Goal: Task Accomplishment & Management: Use online tool/utility

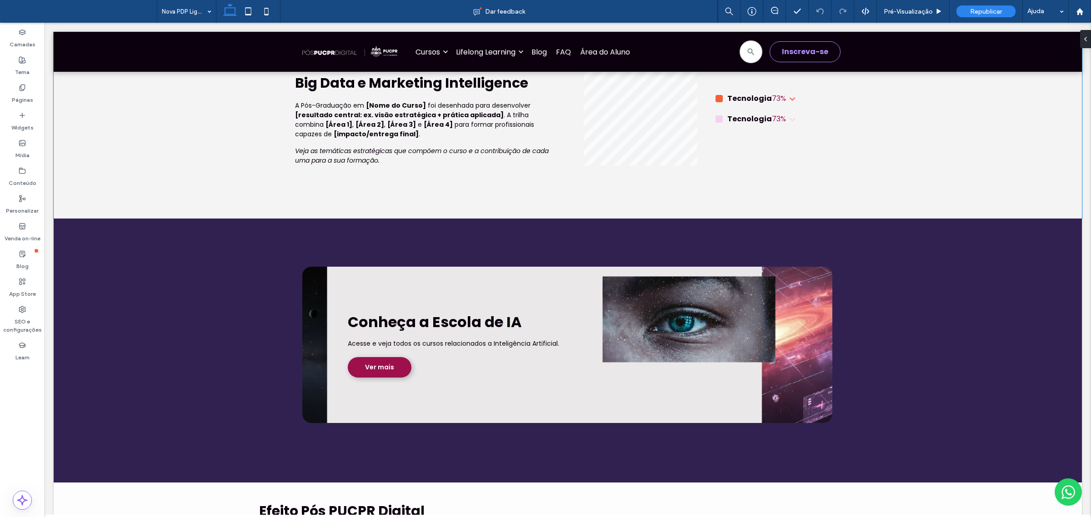
scroll to position [2297, 0]
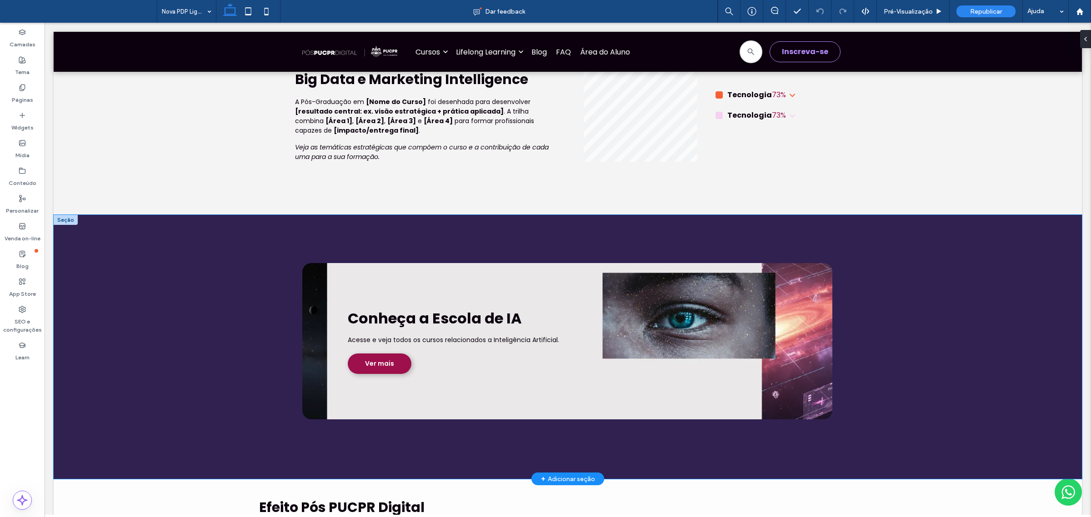
click at [886, 215] on div "Conheça a Escola de IA Acesse e veja todos os cursos relacionados a Inteligênci…" at bounding box center [568, 347] width 1029 height 265
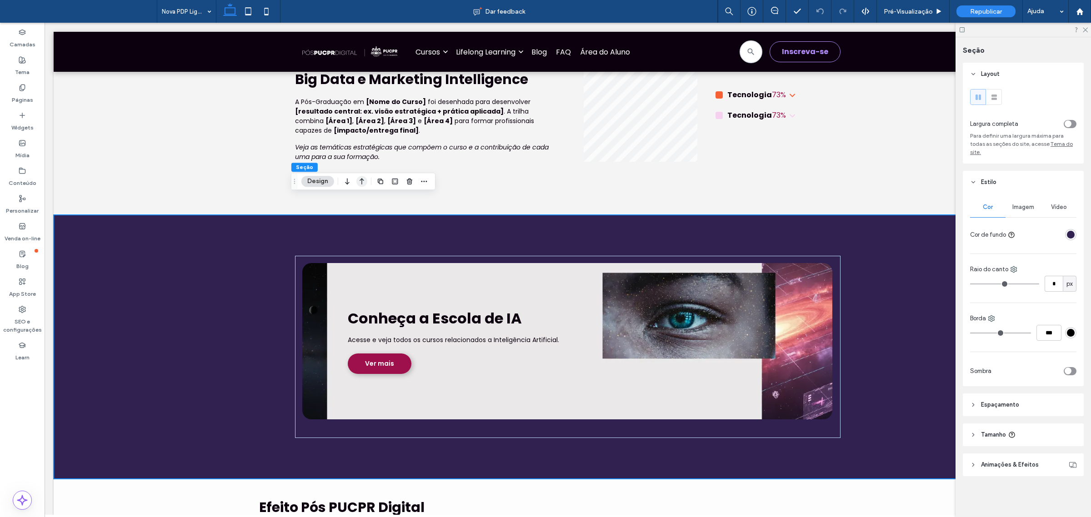
click at [361, 182] on icon "button" at bounding box center [361, 181] width 11 height 16
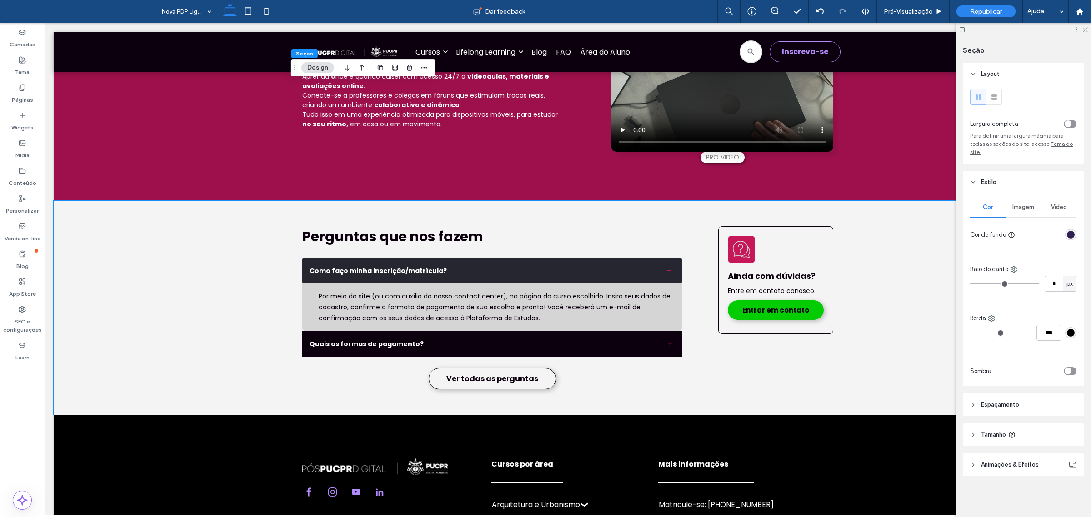
scroll to position [3491, 0]
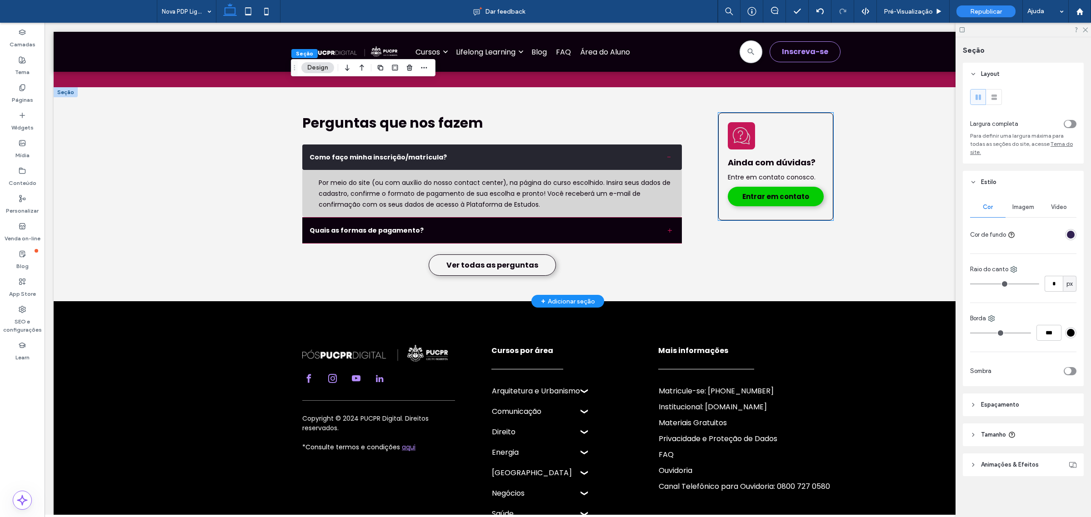
click at [806, 117] on div "Ainda com dúvidas? Entre em contato conosco. Entrar em contato" at bounding box center [776, 166] width 114 height 107
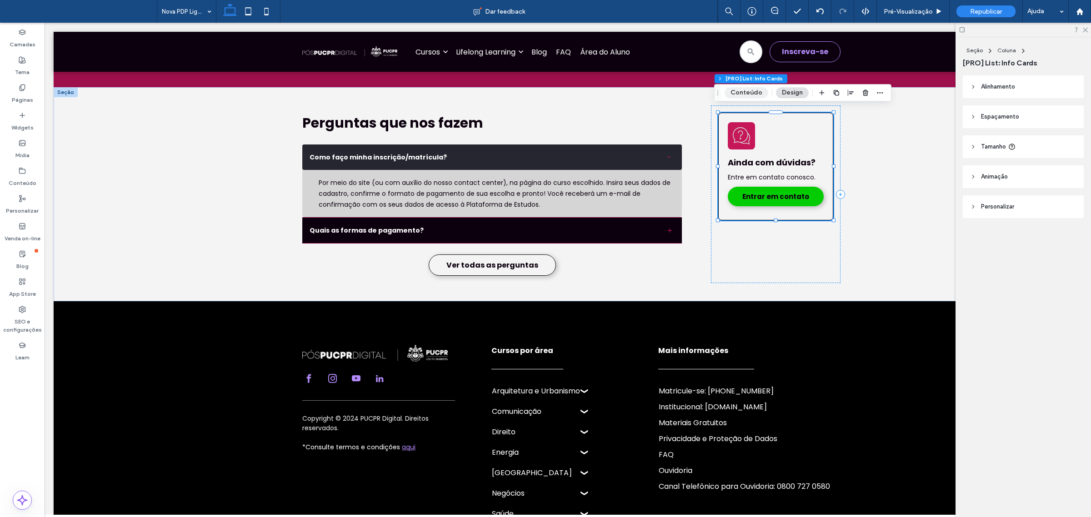
click at [744, 89] on button "Conteúdo" at bounding box center [747, 92] width 44 height 11
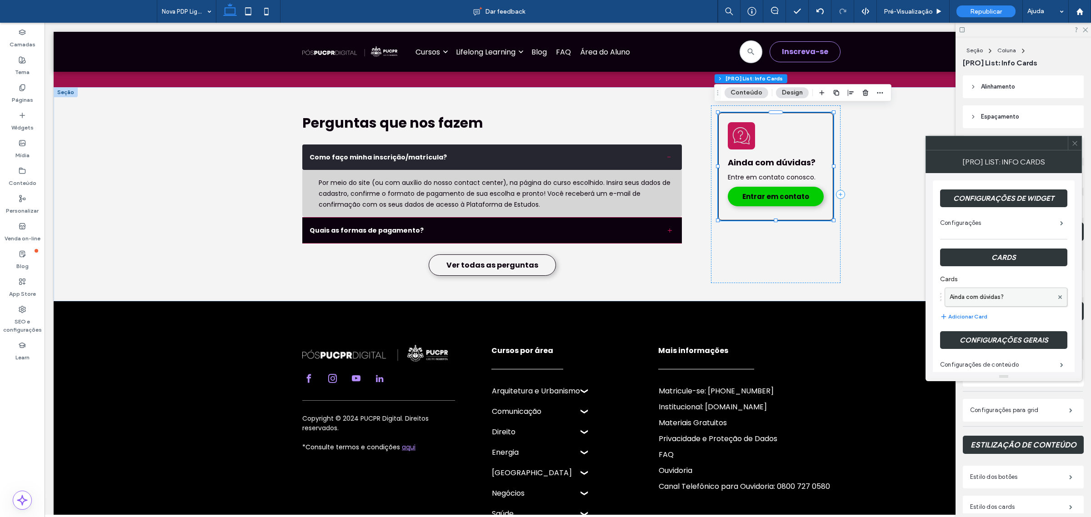
click at [997, 298] on label "Ainda com dúvidas?" at bounding box center [1002, 297] width 104 height 18
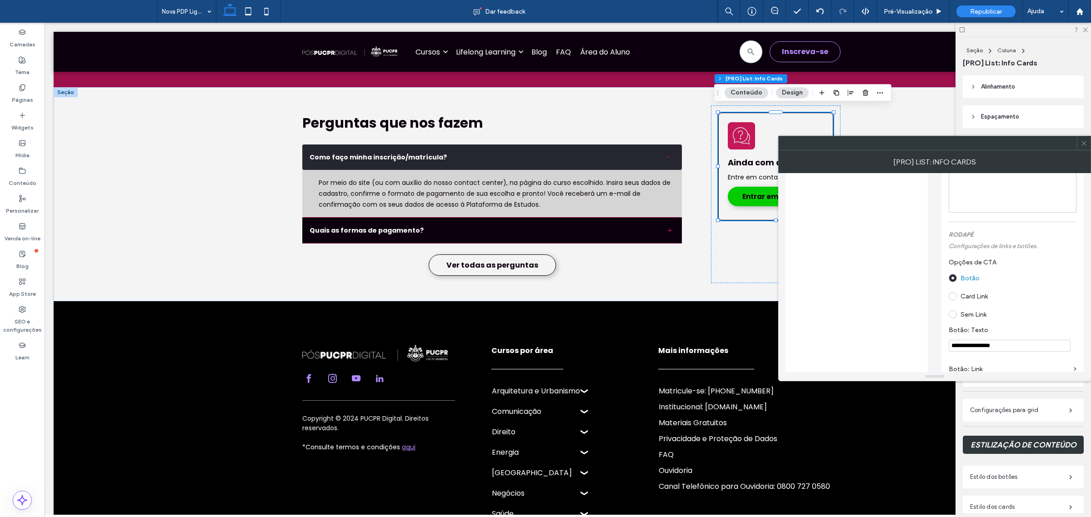
scroll to position [398, 0]
click at [953, 313] on span at bounding box center [953, 309] width 8 height 8
click at [1085, 143] on icon at bounding box center [1084, 143] width 7 height 7
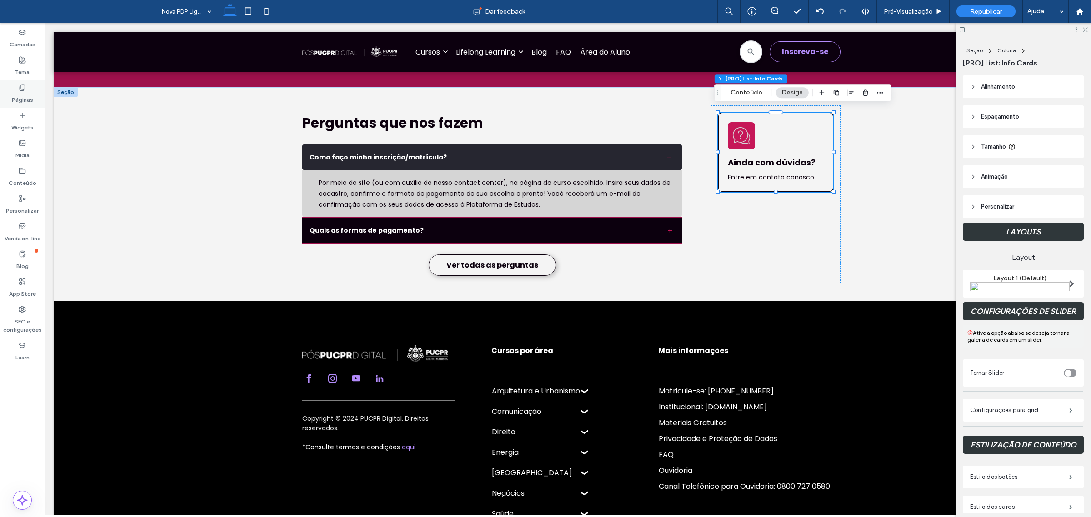
click at [23, 86] on icon at bounding box center [22, 87] width 7 height 7
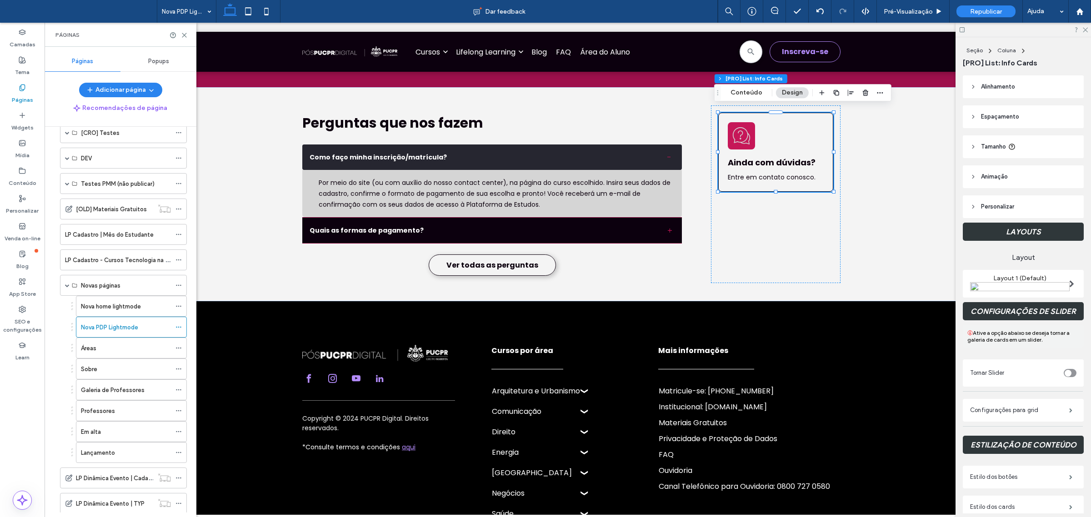
scroll to position [625, 0]
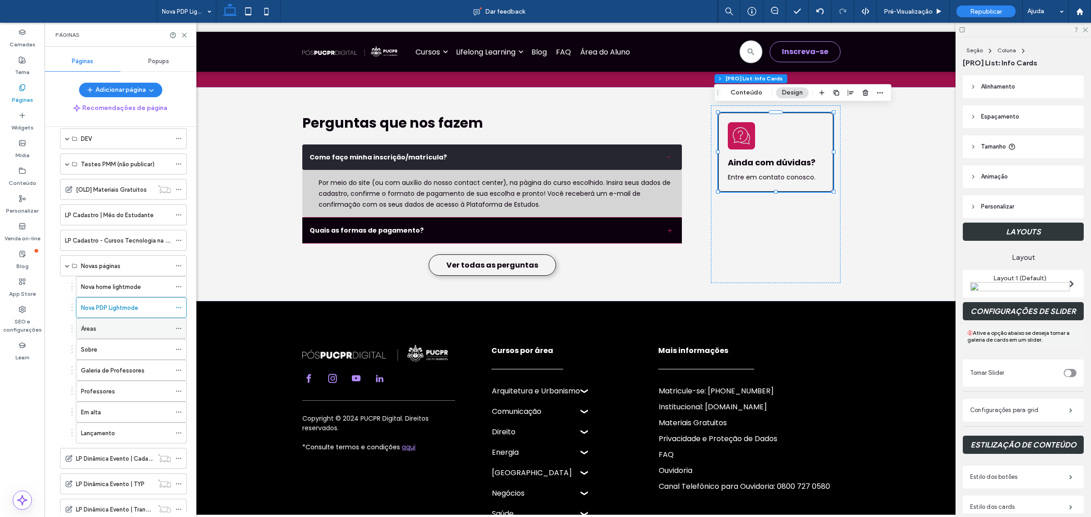
click at [101, 334] on div "Áreas" at bounding box center [126, 329] width 90 height 10
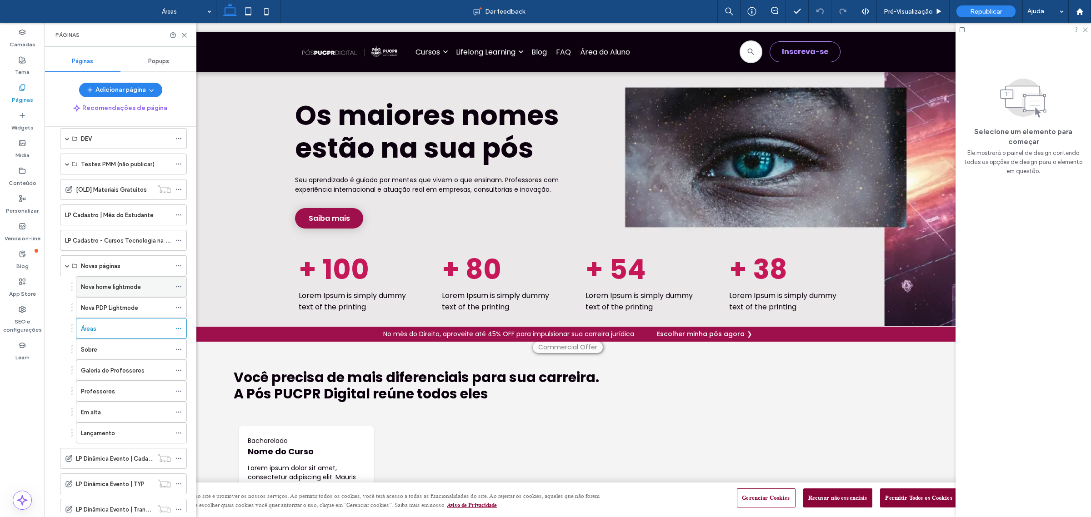
click at [137, 290] on label "Nova home lightmode" at bounding box center [111, 287] width 60 height 16
click at [125, 355] on div "Sobre" at bounding box center [126, 350] width 90 height 10
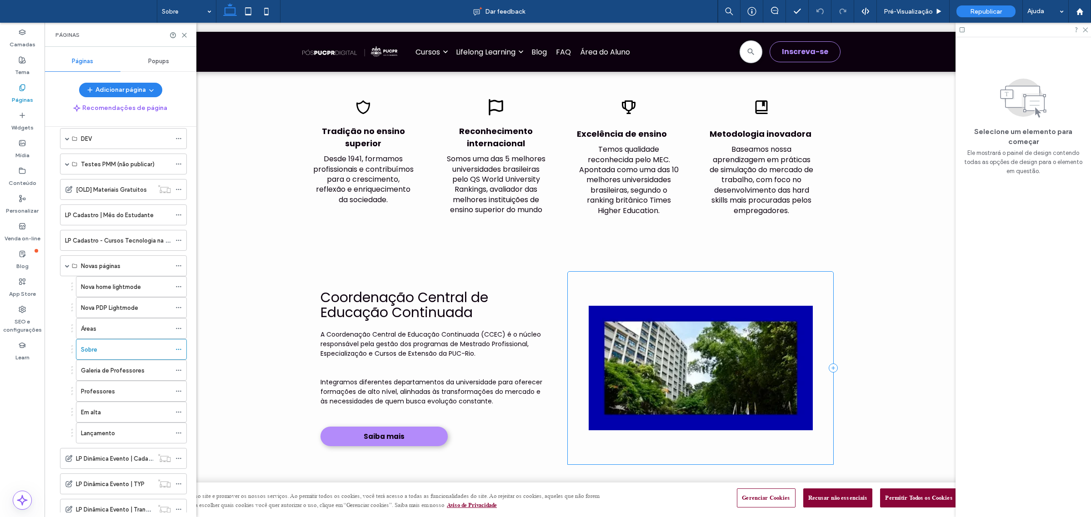
scroll to position [682, 0]
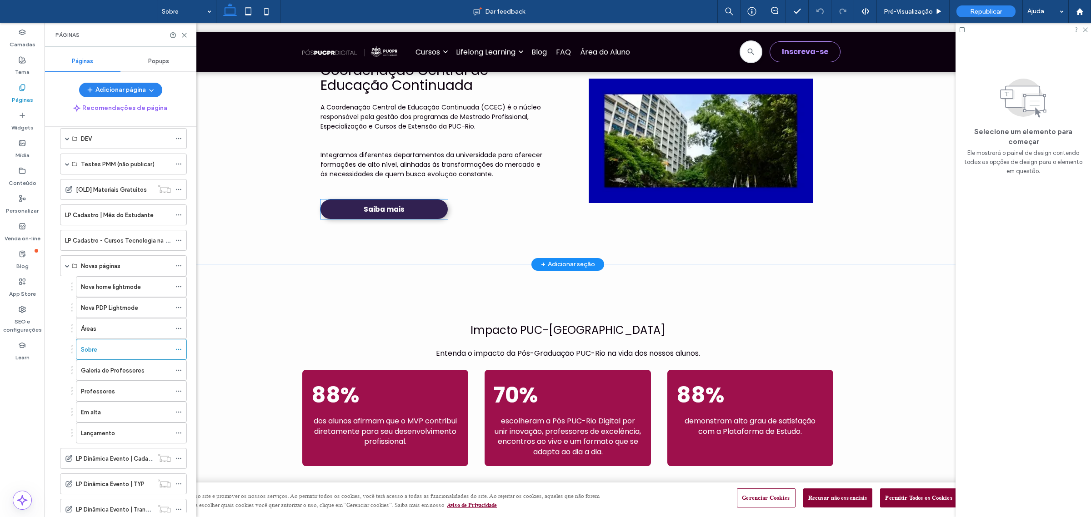
click at [414, 205] on link "Saiba mais" at bounding box center [384, 210] width 127 height 20
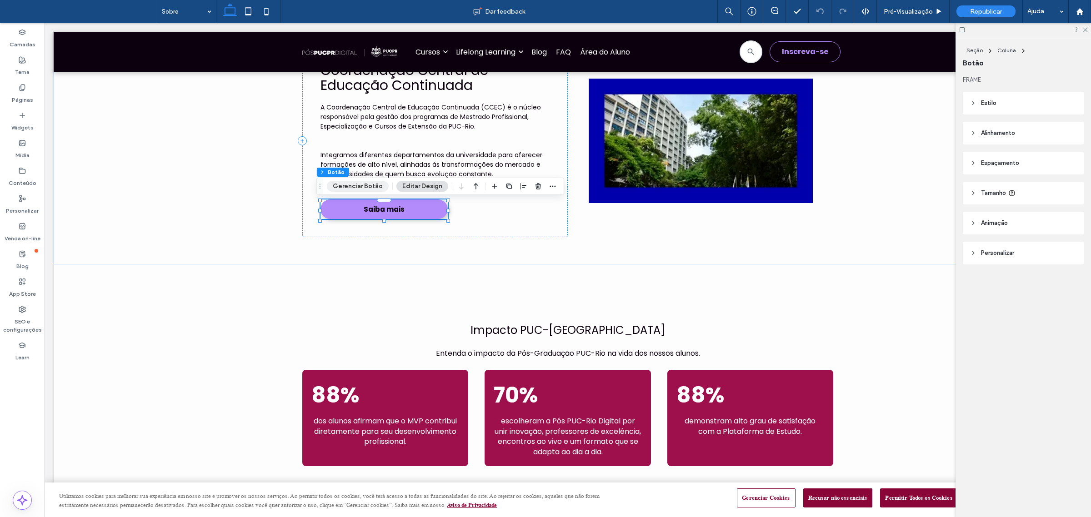
click at [373, 182] on button "Gerenciar Botão" at bounding box center [358, 186] width 62 height 11
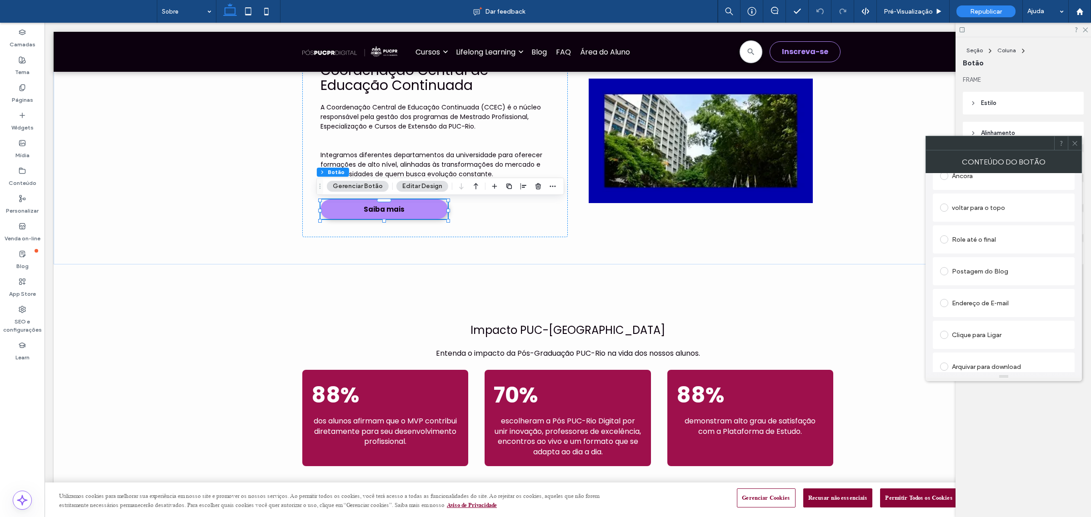
scroll to position [332, 0]
click at [1074, 145] on icon at bounding box center [1075, 143] width 7 height 7
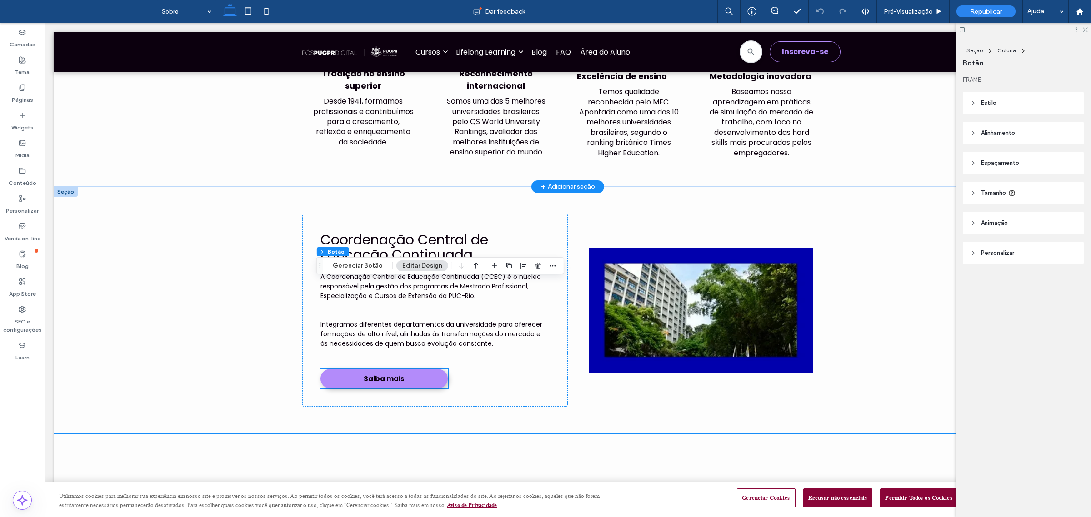
scroll to position [512, 0]
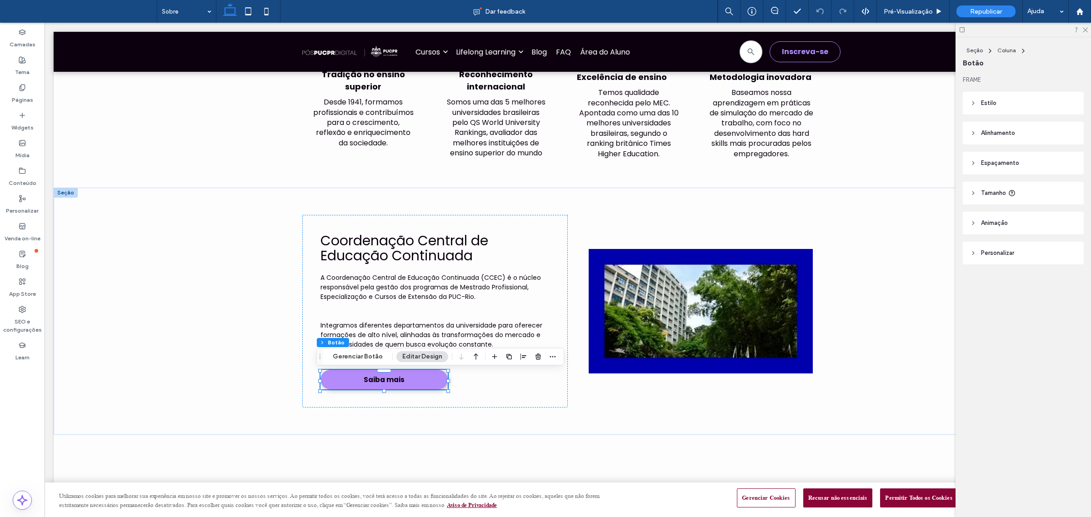
click at [1003, 103] on header "Estilo" at bounding box center [1023, 103] width 121 height 23
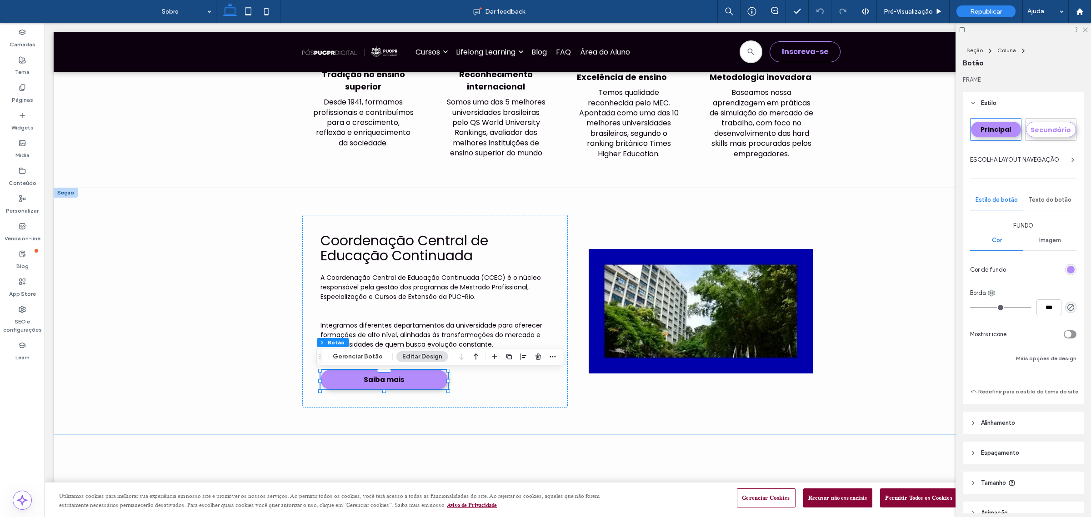
click at [1067, 273] on div "rgb(179, 139, 250)" at bounding box center [1071, 270] width 8 height 8
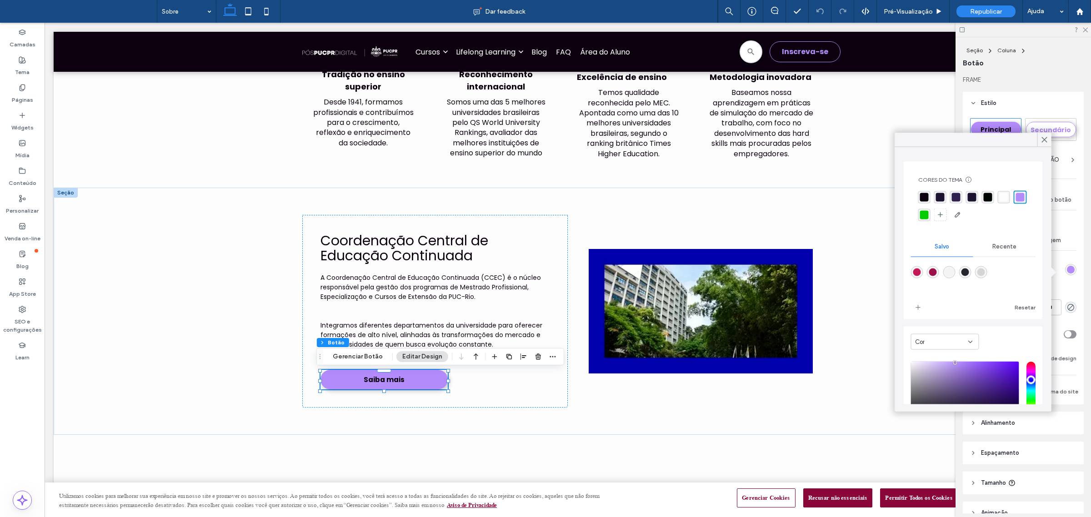
click at [934, 270] on div "rgba(158,16,76,1)" at bounding box center [933, 273] width 8 height 8
type input "*******"
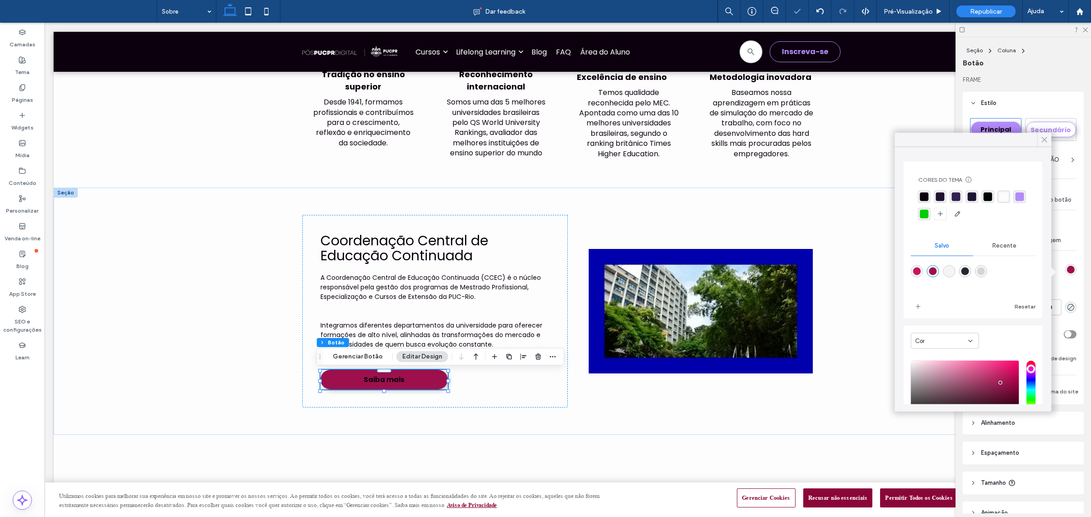
click at [1047, 139] on icon at bounding box center [1045, 140] width 8 height 8
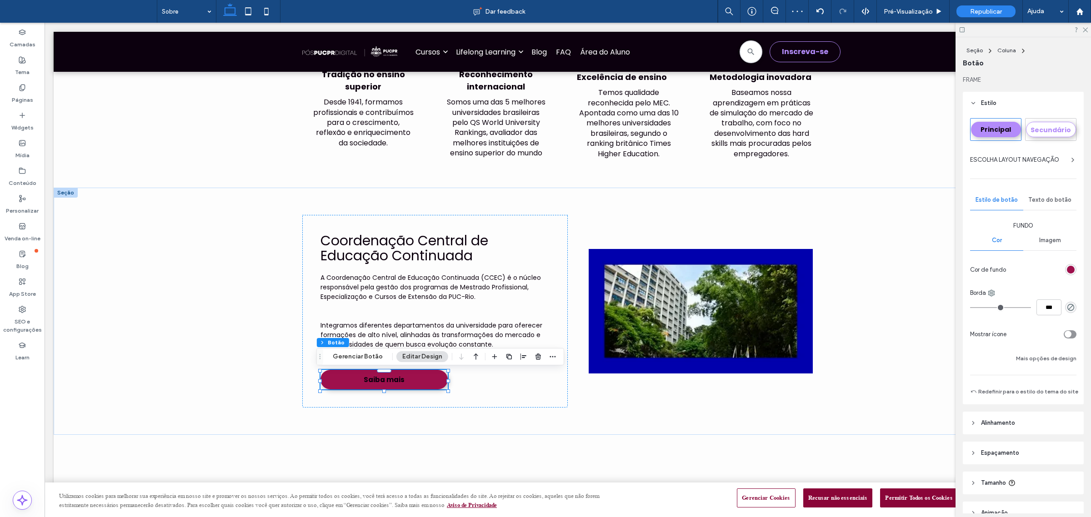
click at [1040, 197] on div "Texto do botão" at bounding box center [1050, 200] width 53 height 20
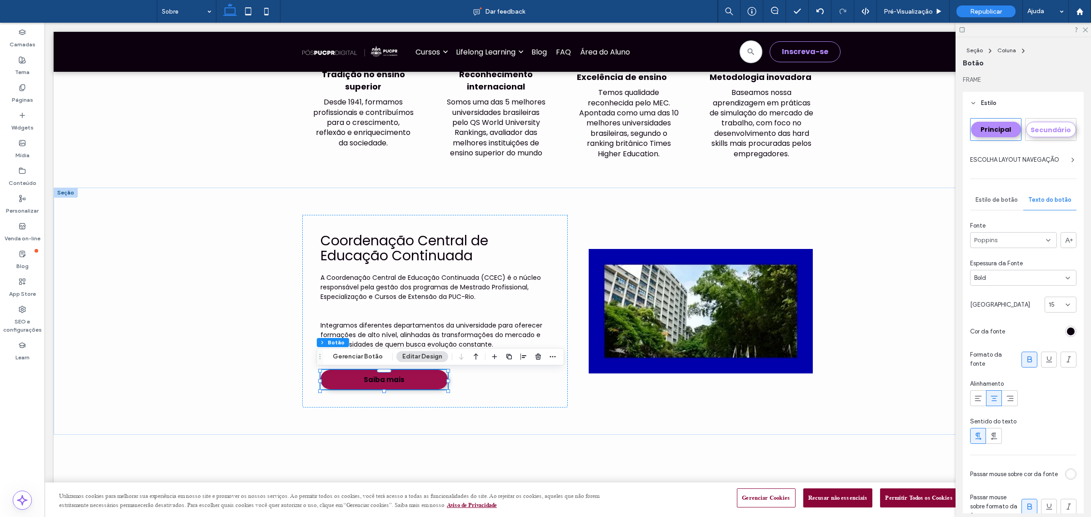
click at [1067, 333] on div "rgb(12, 0, 14)" at bounding box center [1071, 332] width 8 height 8
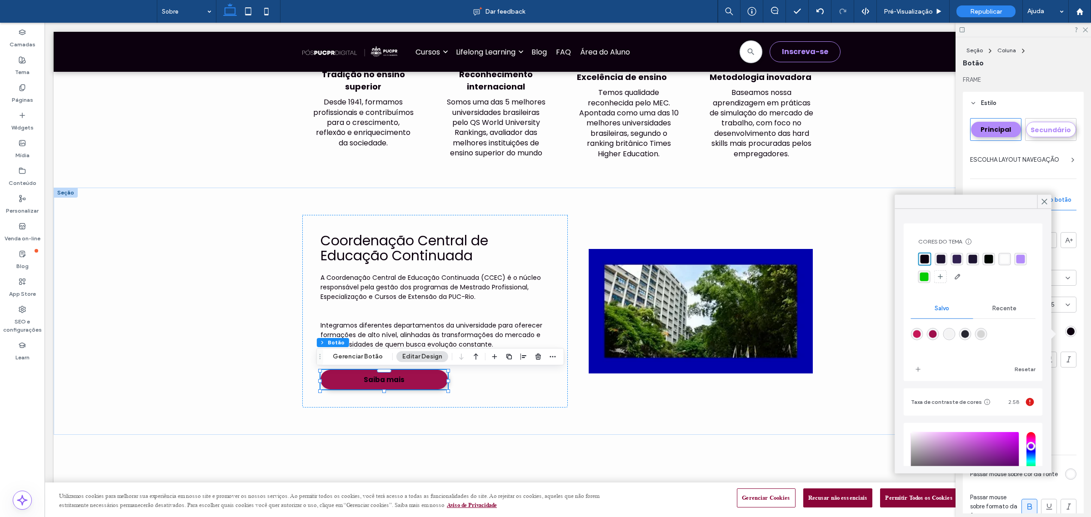
click at [1004, 260] on div "rgba(253, 253, 253, 1)" at bounding box center [1005, 259] width 9 height 9
click at [1043, 201] on icon at bounding box center [1045, 202] width 8 height 8
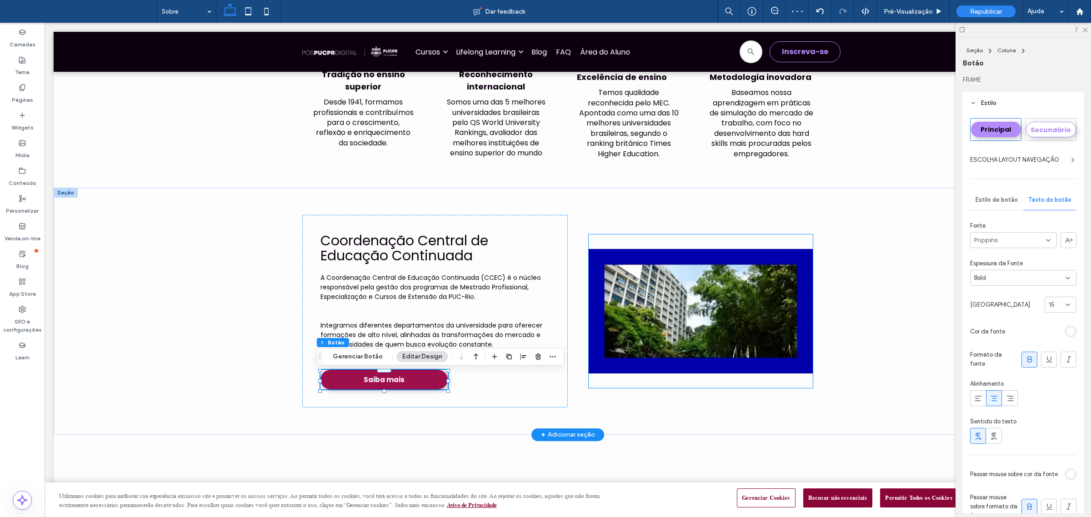
click at [760, 282] on img at bounding box center [701, 312] width 224 height 154
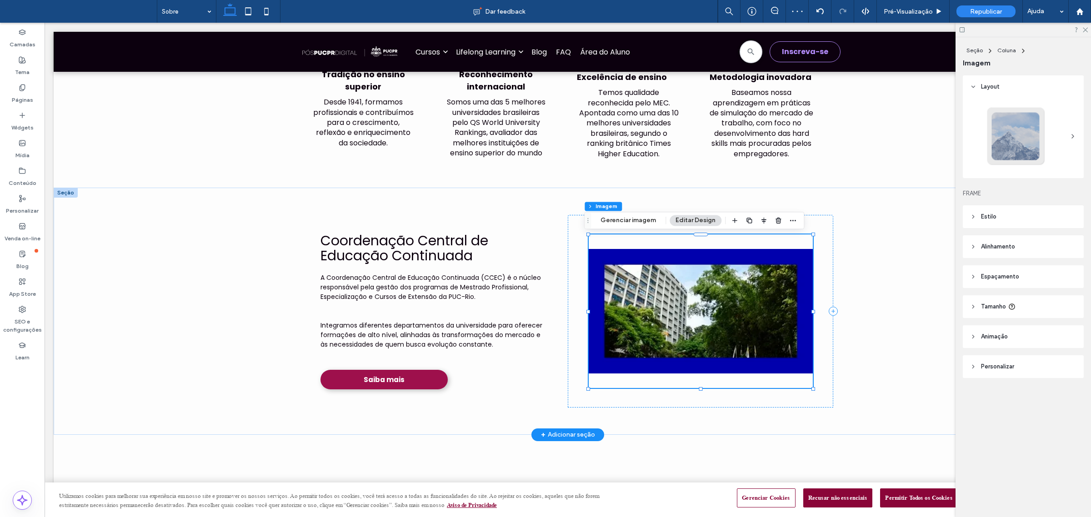
type input "*"
click at [1014, 212] on header "Estilo" at bounding box center [1023, 217] width 121 height 23
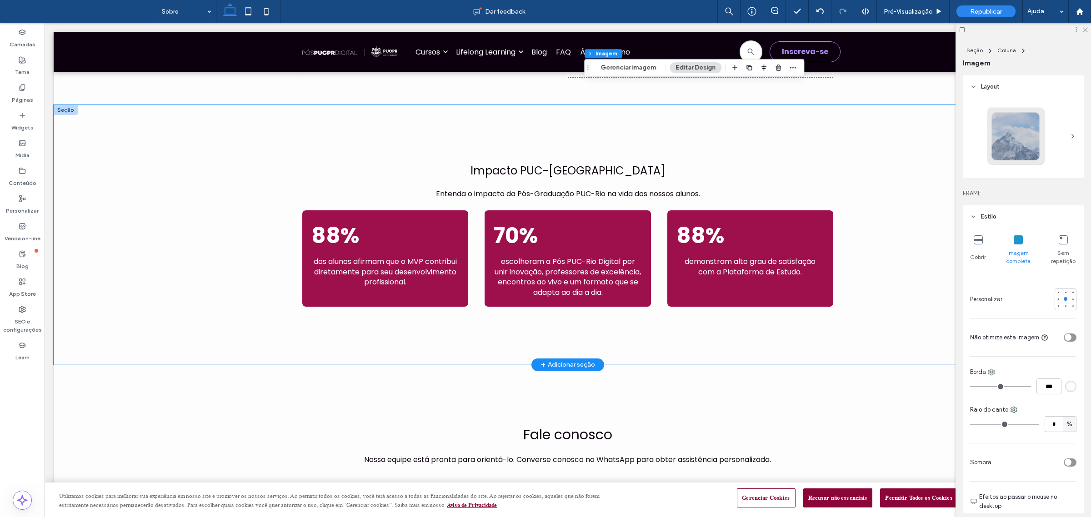
scroll to position [853, 0]
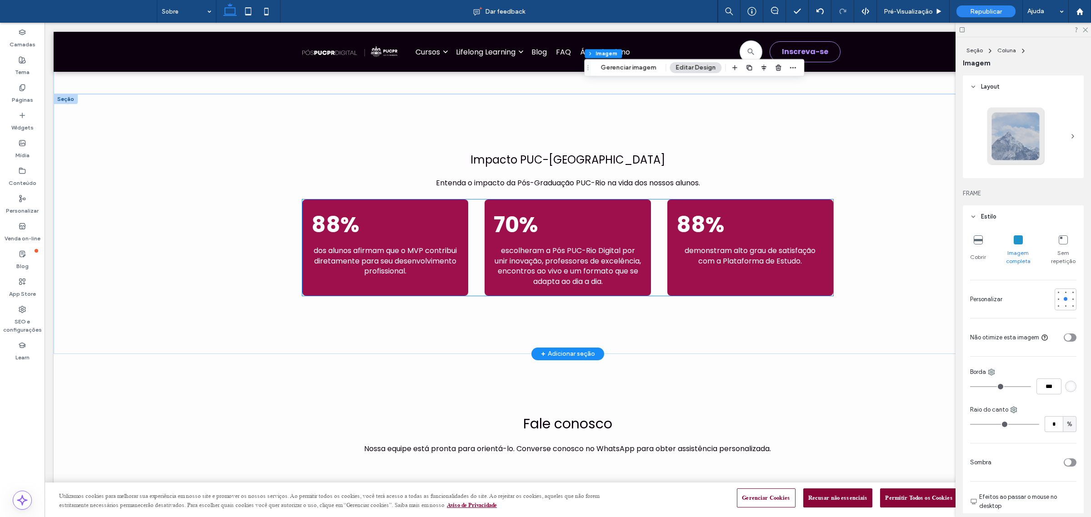
click at [382, 238] on div "88%" at bounding box center [385, 227] width 148 height 37
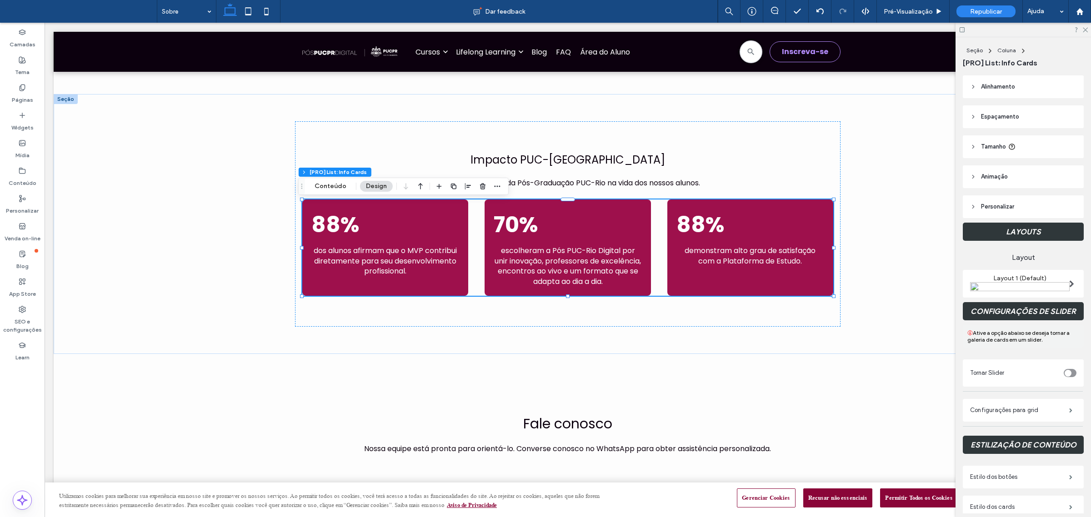
scroll to position [114, 0]
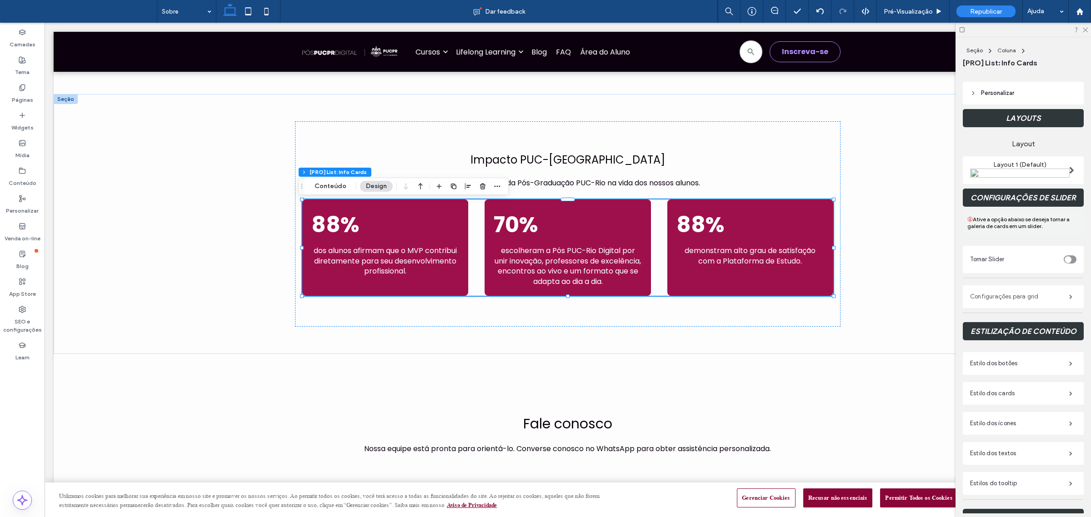
click at [1008, 306] on label "Configurações para grid" at bounding box center [1019, 297] width 99 height 18
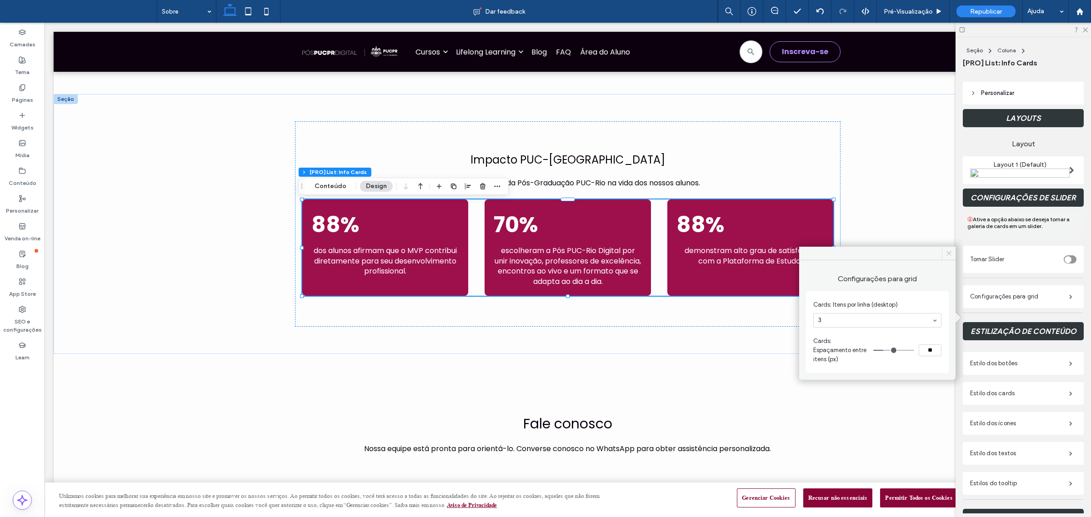
drag, startPoint x: 949, startPoint y: 249, endPoint x: 904, endPoint y: 226, distance: 50.0
click at [949, 249] on span at bounding box center [949, 254] width 14 height 14
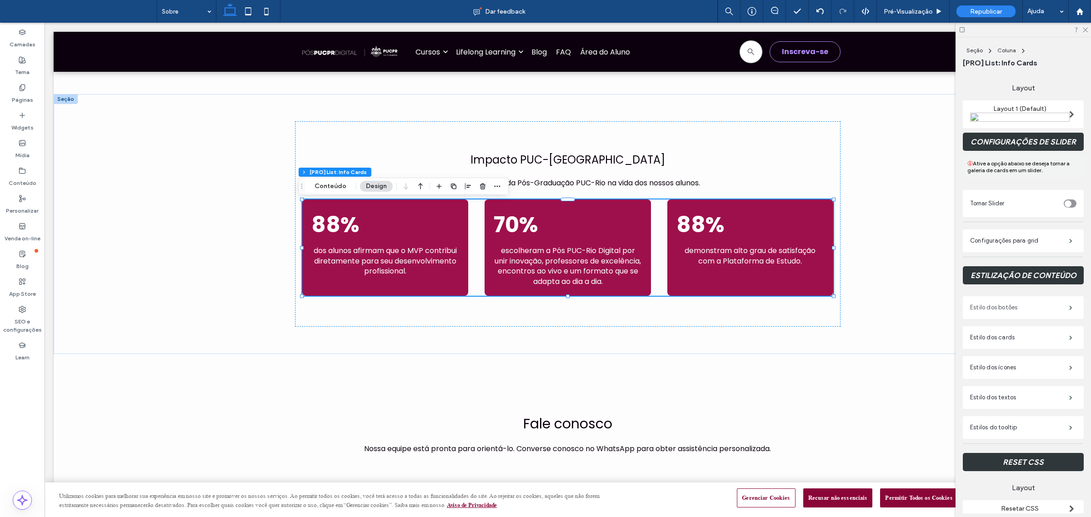
scroll to position [171, 0]
click at [1015, 346] on label "Estilo dos cards" at bounding box center [1019, 337] width 99 height 18
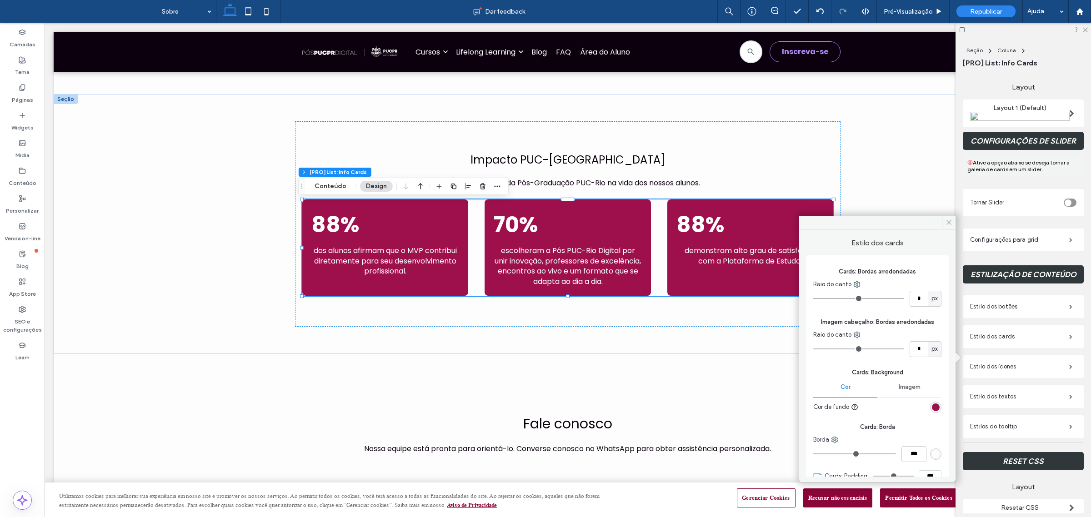
scroll to position [0, 0]
click at [986, 406] on label "Estilo dos textos" at bounding box center [1019, 397] width 99 height 18
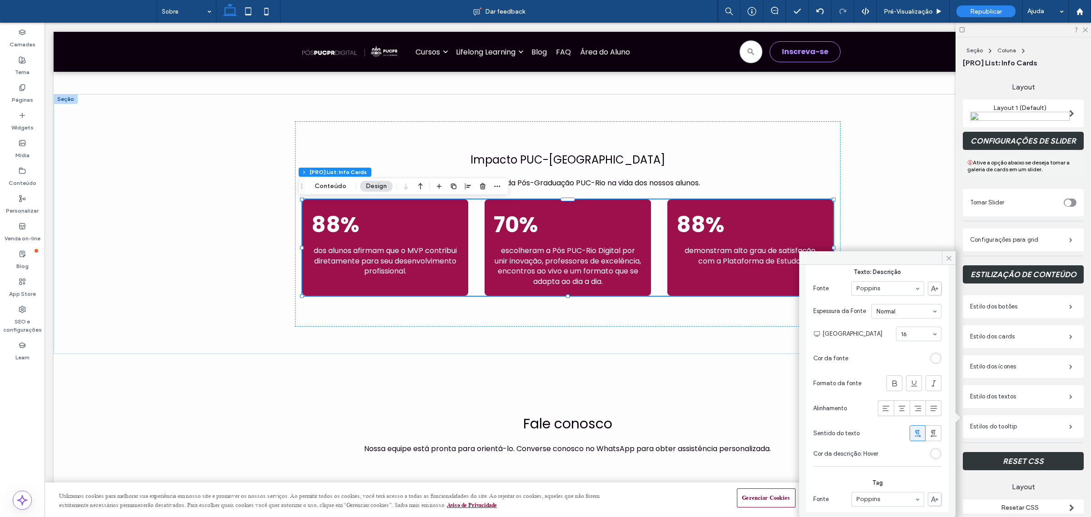
scroll to position [284, 0]
click at [883, 408] on icon at bounding box center [886, 407] width 9 height 9
click at [947, 259] on icon at bounding box center [949, 258] width 7 height 7
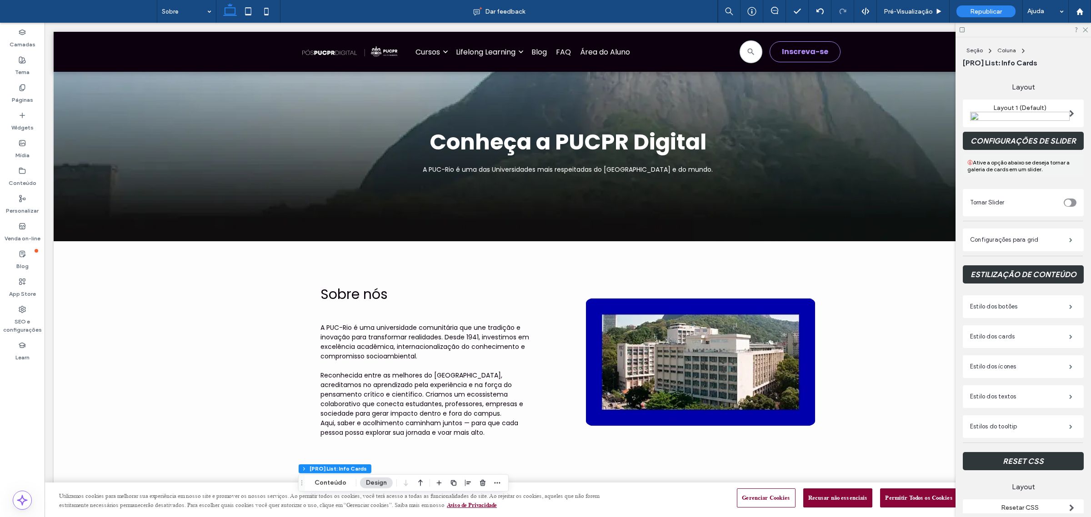
scroll to position [0, 0]
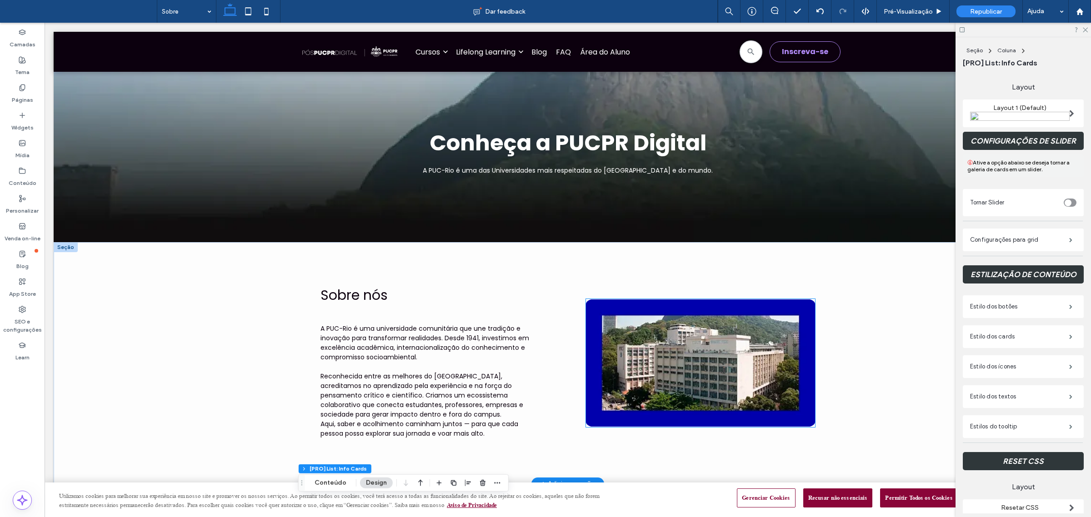
click at [762, 351] on img at bounding box center [700, 363] width 229 height 128
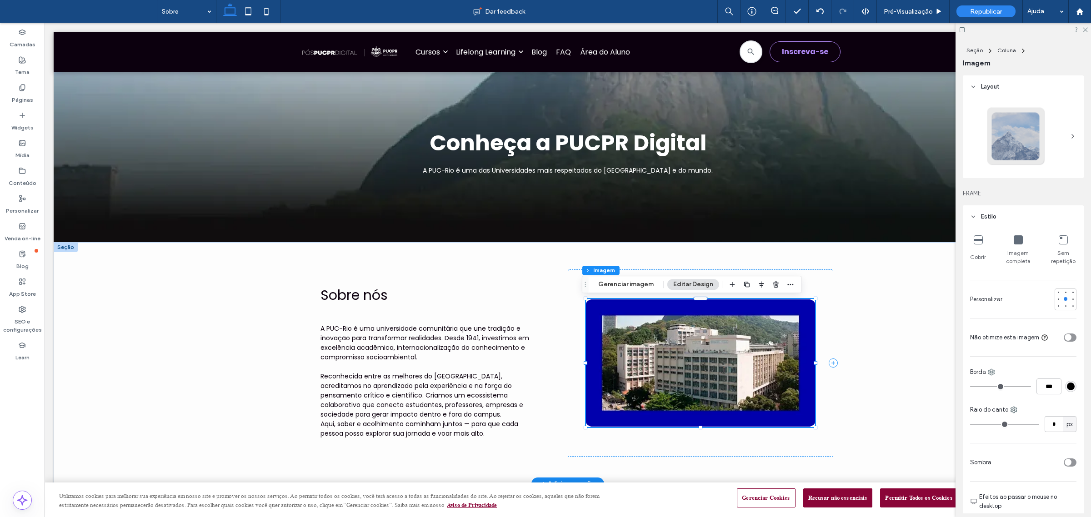
type input "*"
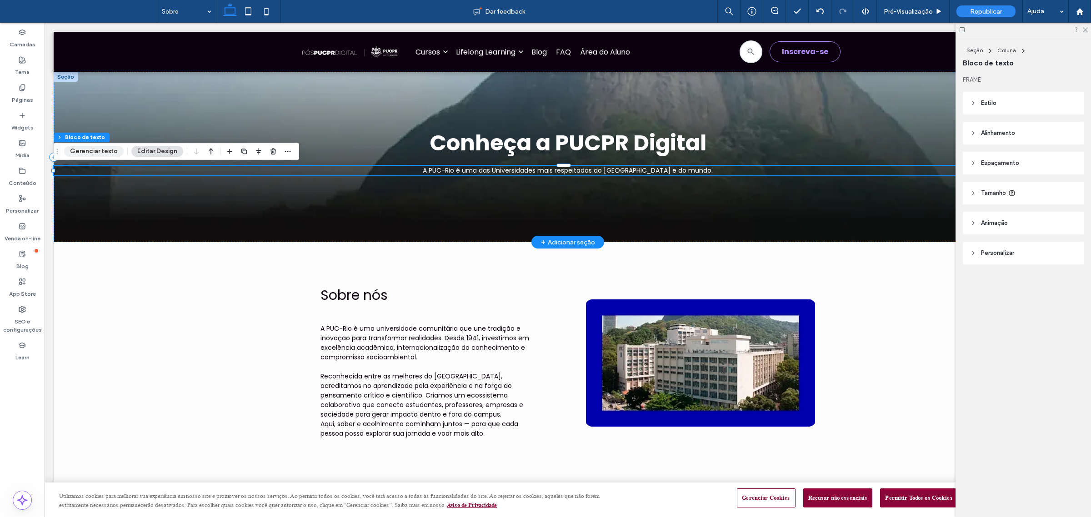
click at [91, 149] on button "Gerenciar texto" at bounding box center [94, 151] width 60 height 11
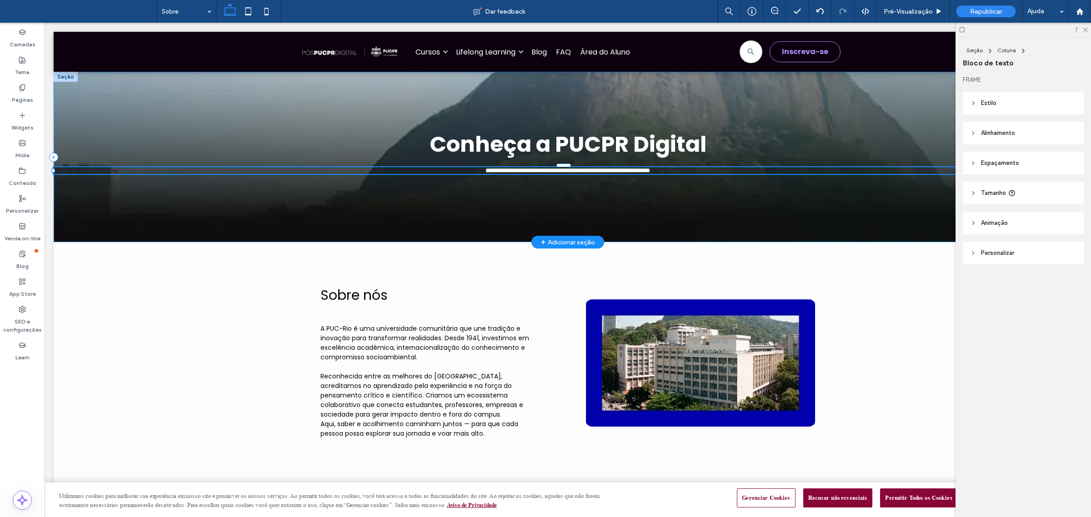
type input "*******"
type input "**"
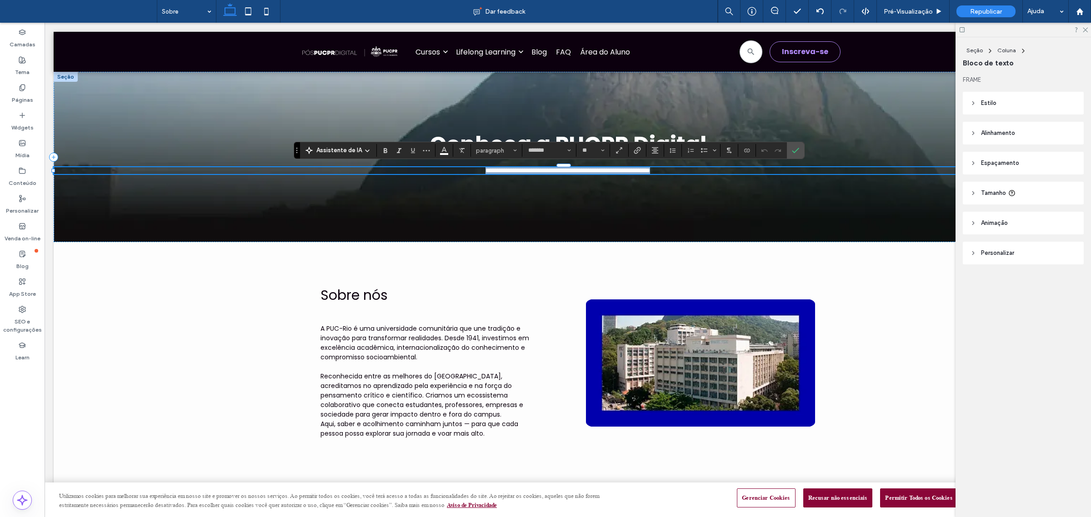
click at [486, 172] on span "**********" at bounding box center [568, 170] width 165 height 6
drag, startPoint x: 474, startPoint y: 170, endPoint x: 448, endPoint y: 171, distance: 26.0
click at [486, 171] on span "**********" at bounding box center [568, 170] width 165 height 6
click at [794, 155] on span "Confirmar" at bounding box center [794, 150] width 4 height 16
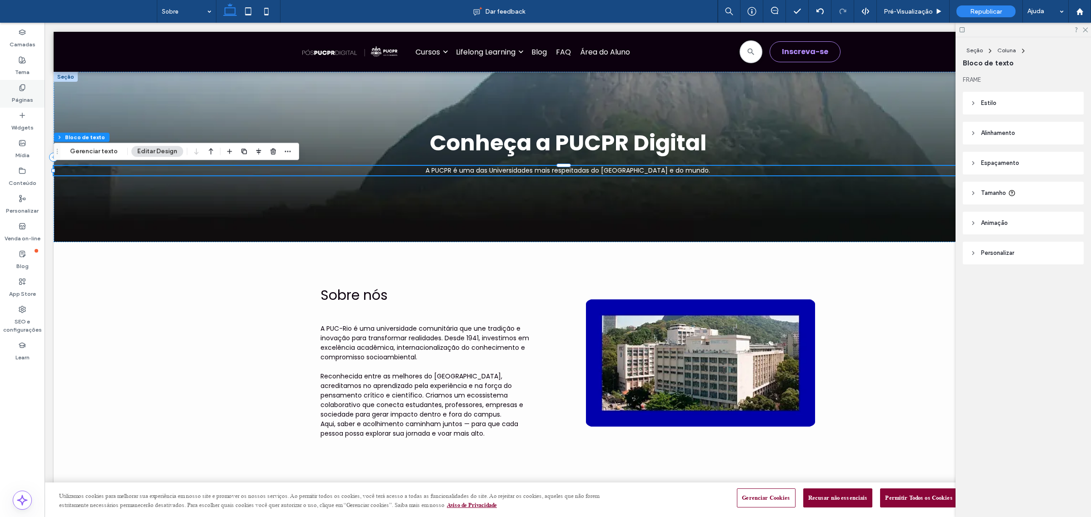
click at [11, 84] on div "Páginas" at bounding box center [22, 94] width 45 height 28
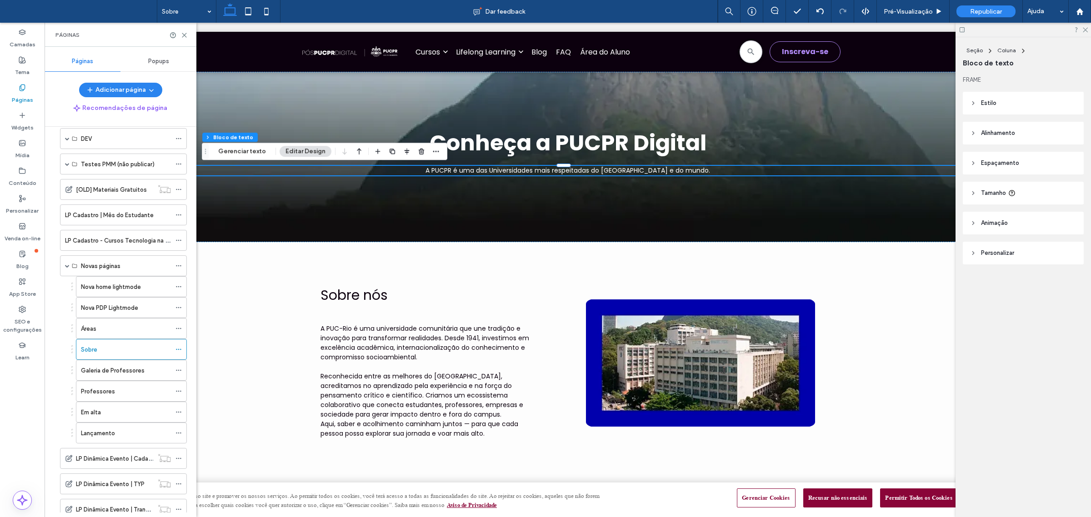
scroll to position [682, 0]
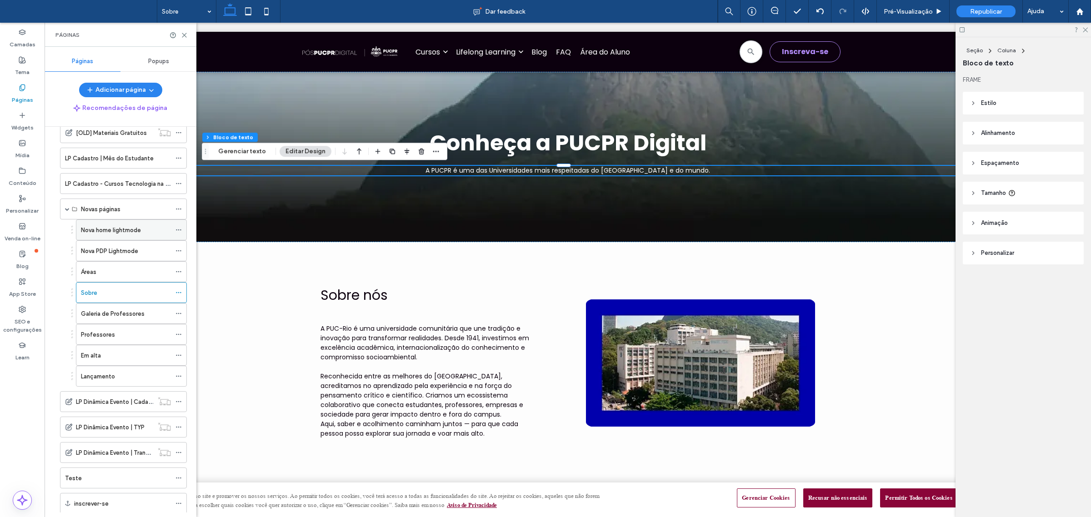
click at [131, 238] on label "Nova home lightmode" at bounding box center [111, 230] width 60 height 16
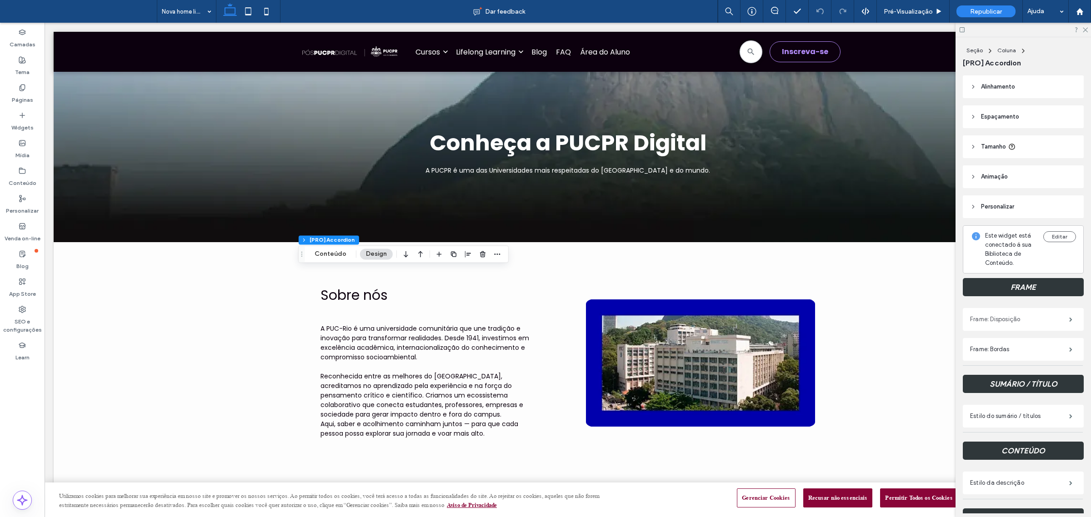
click at [1010, 317] on label "Frame: Disposição" at bounding box center [1019, 320] width 99 height 18
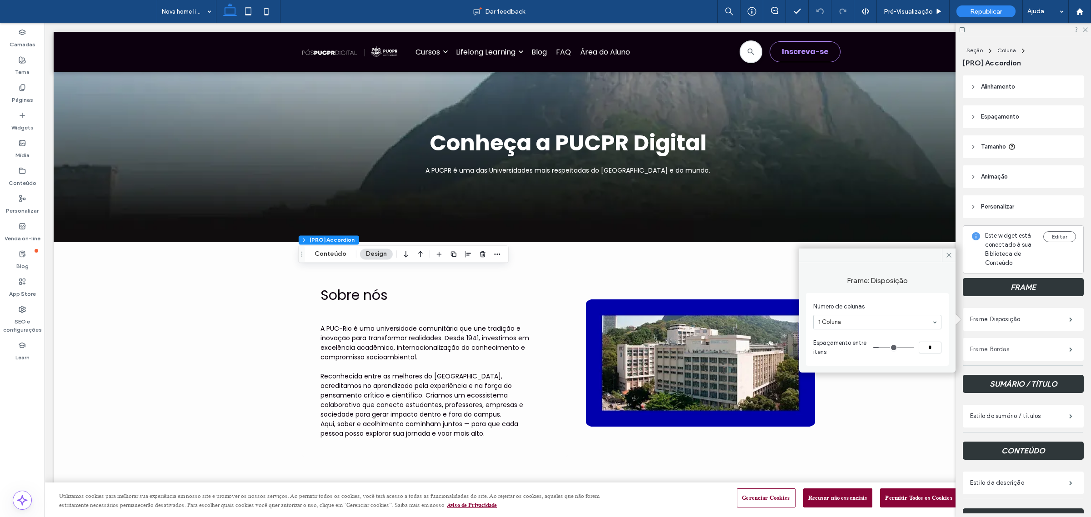
click at [1024, 349] on label "Frame: Bordas" at bounding box center [1019, 350] width 99 height 18
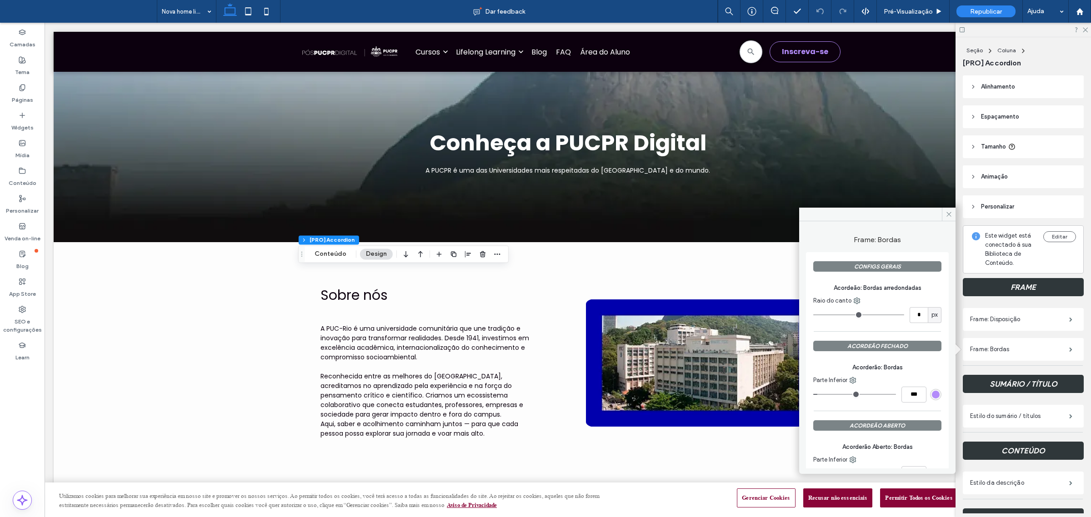
click at [934, 391] on div "rgb(179, 139, 250)" at bounding box center [936, 395] width 8 height 8
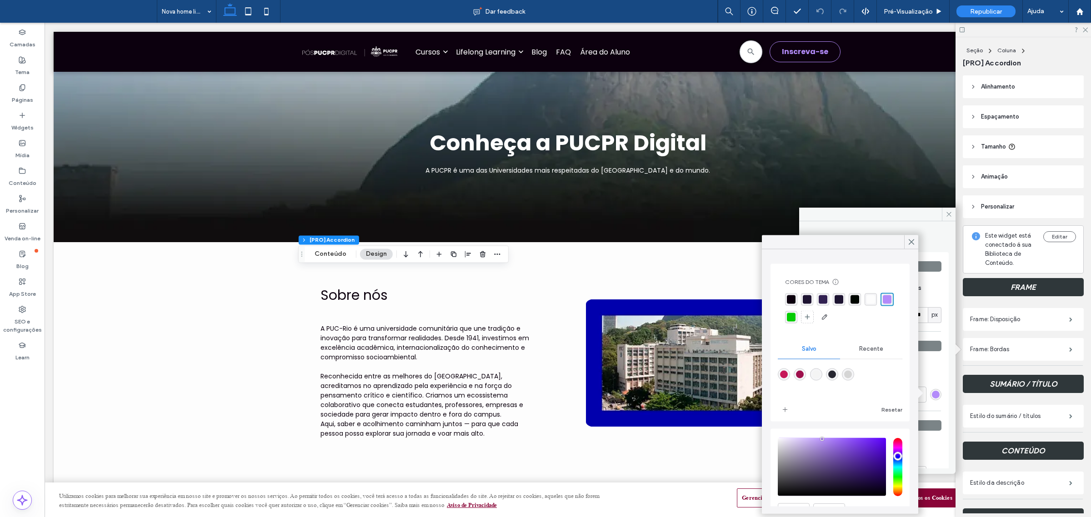
click at [784, 376] on div "rgba(198,23,88,1)" at bounding box center [784, 375] width 8 height 8
type input "*"
type input "*******"
click at [914, 238] on icon at bounding box center [912, 242] width 8 height 8
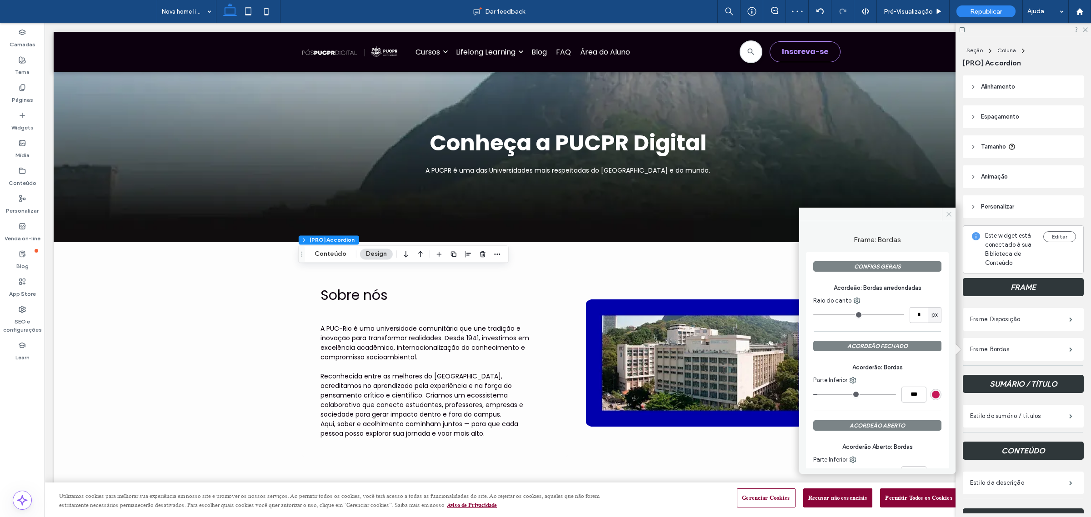
click at [951, 208] on span at bounding box center [949, 215] width 14 height 14
